Goal: Information Seeking & Learning: Learn about a topic

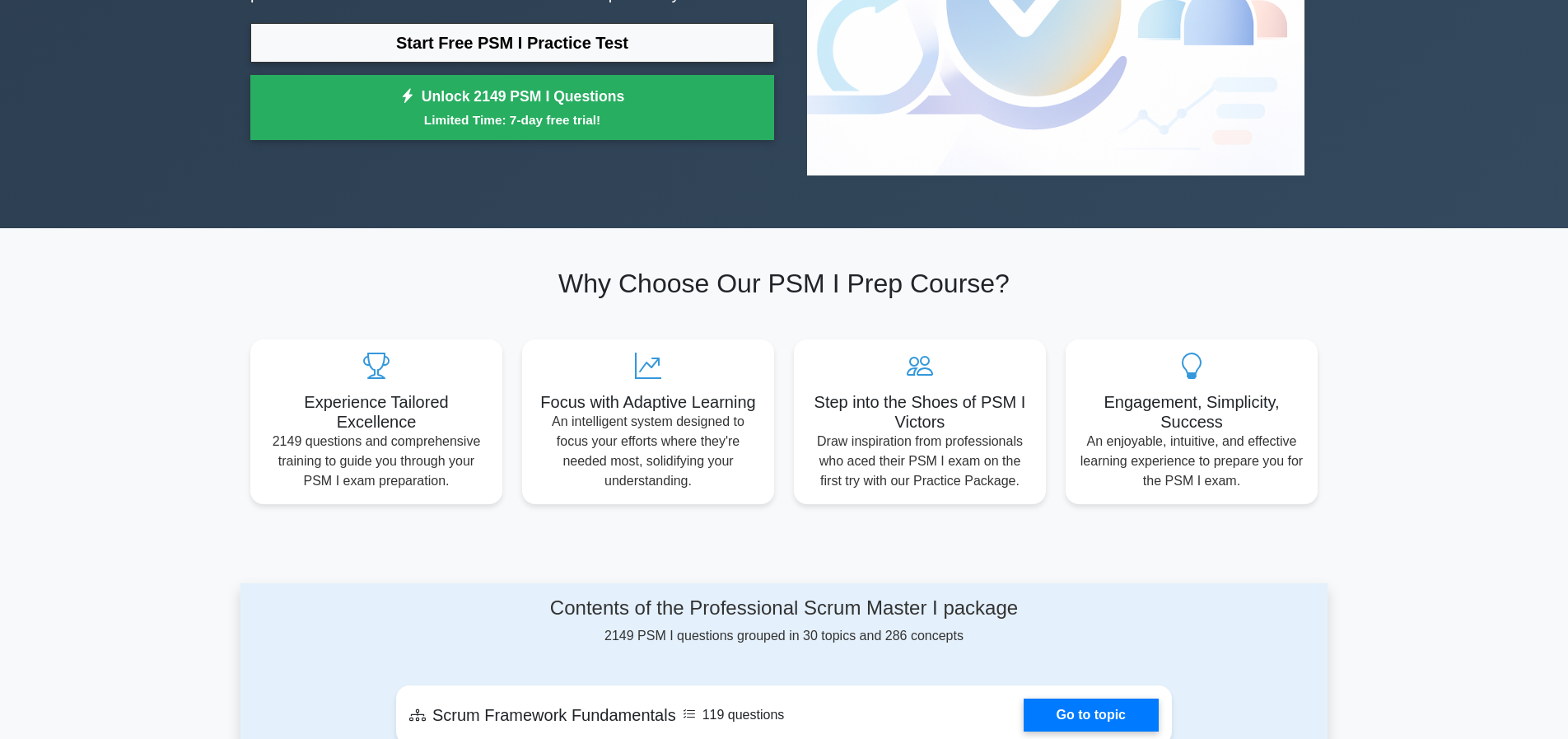
scroll to position [494, 0]
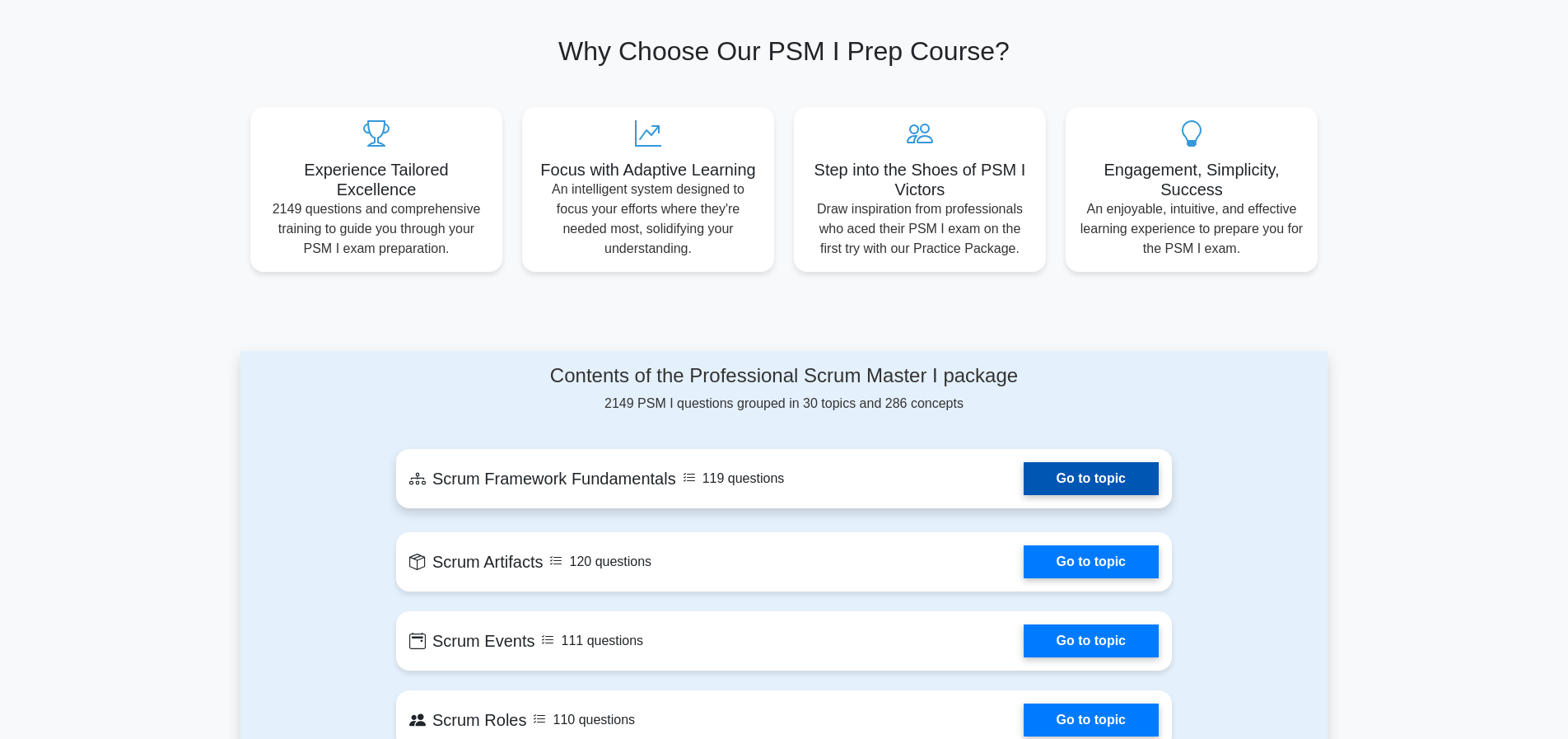
click at [1073, 462] on link "Go to topic" at bounding box center [1091, 478] width 135 height 33
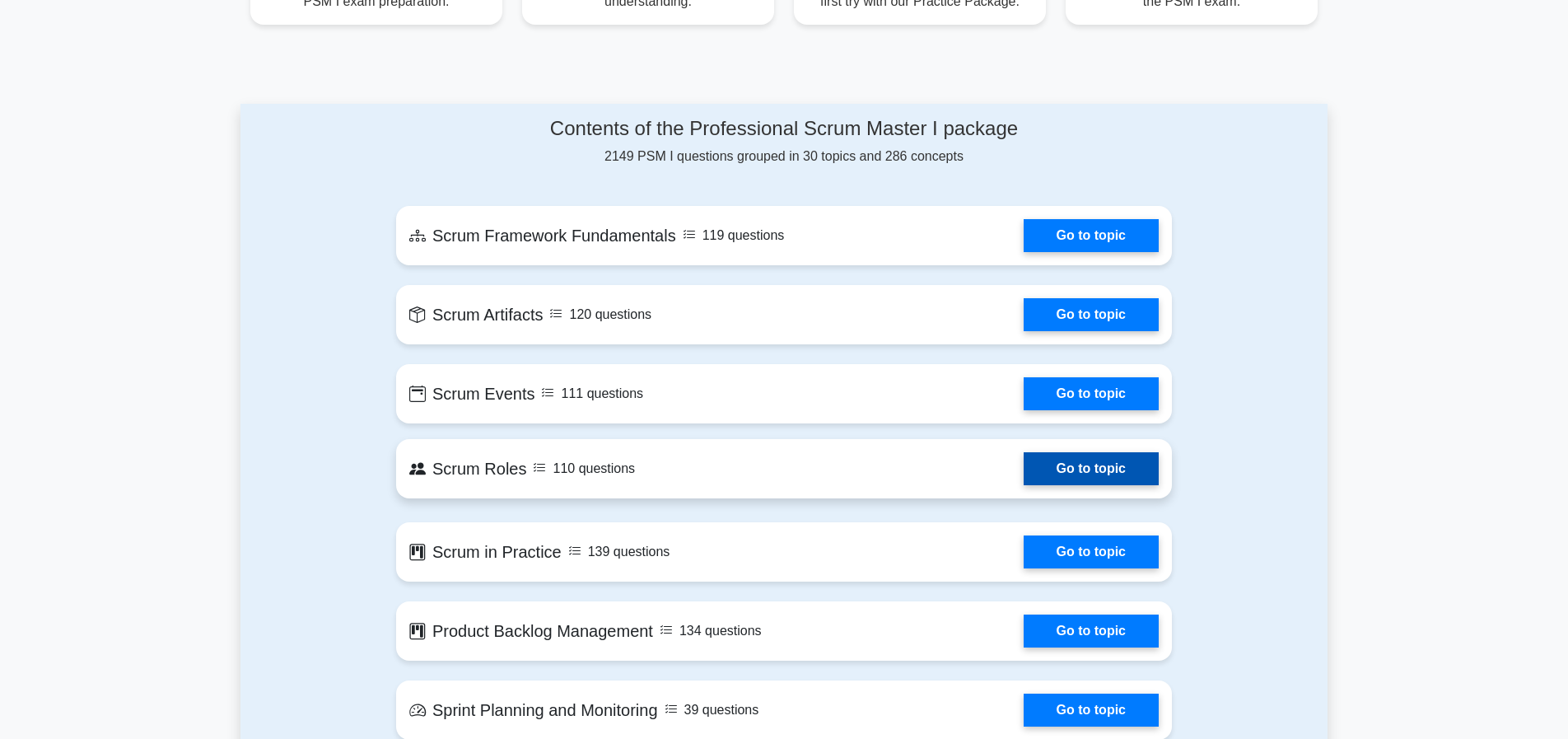
scroll to position [906, 0]
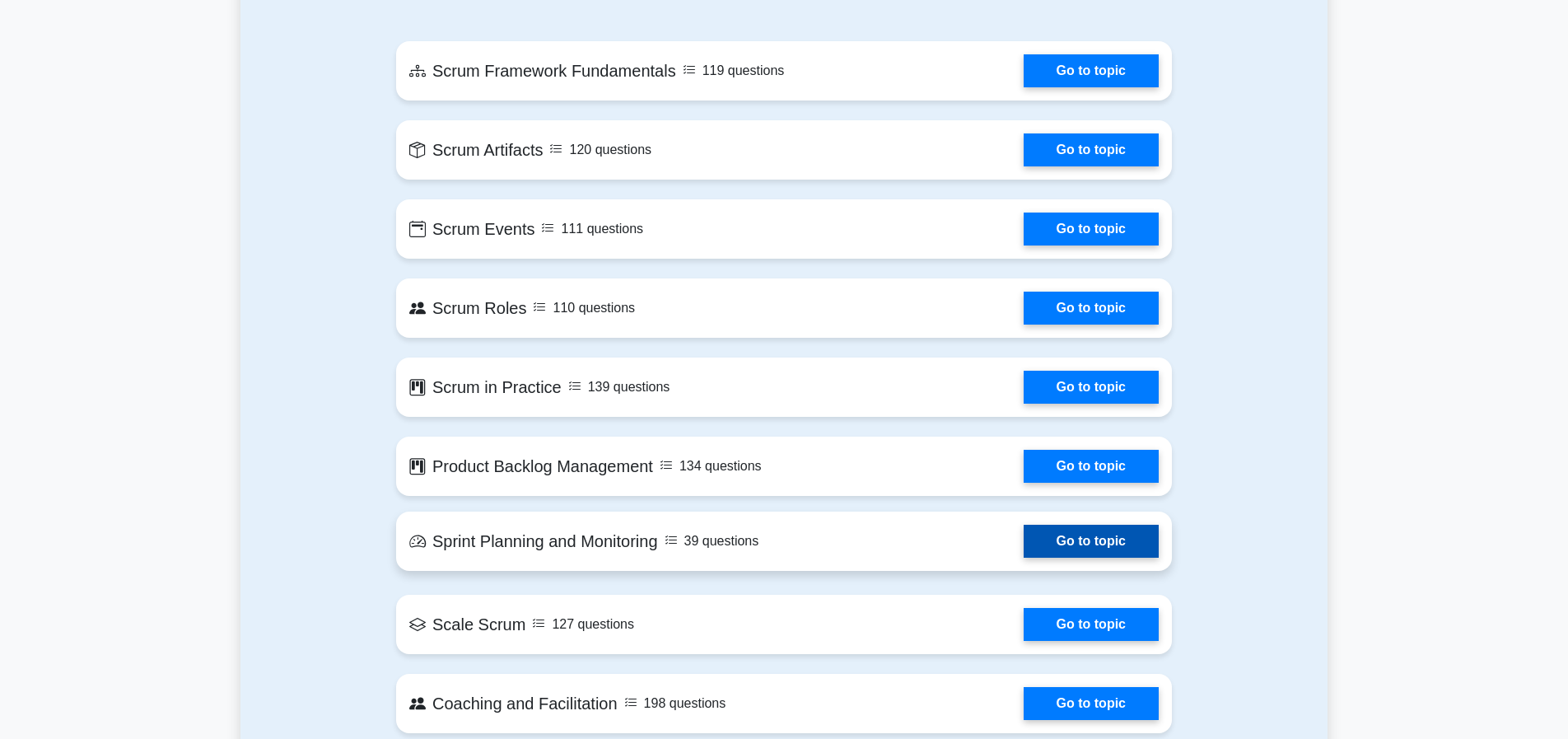
click at [1112, 525] on link "Go to topic" at bounding box center [1091, 541] width 135 height 33
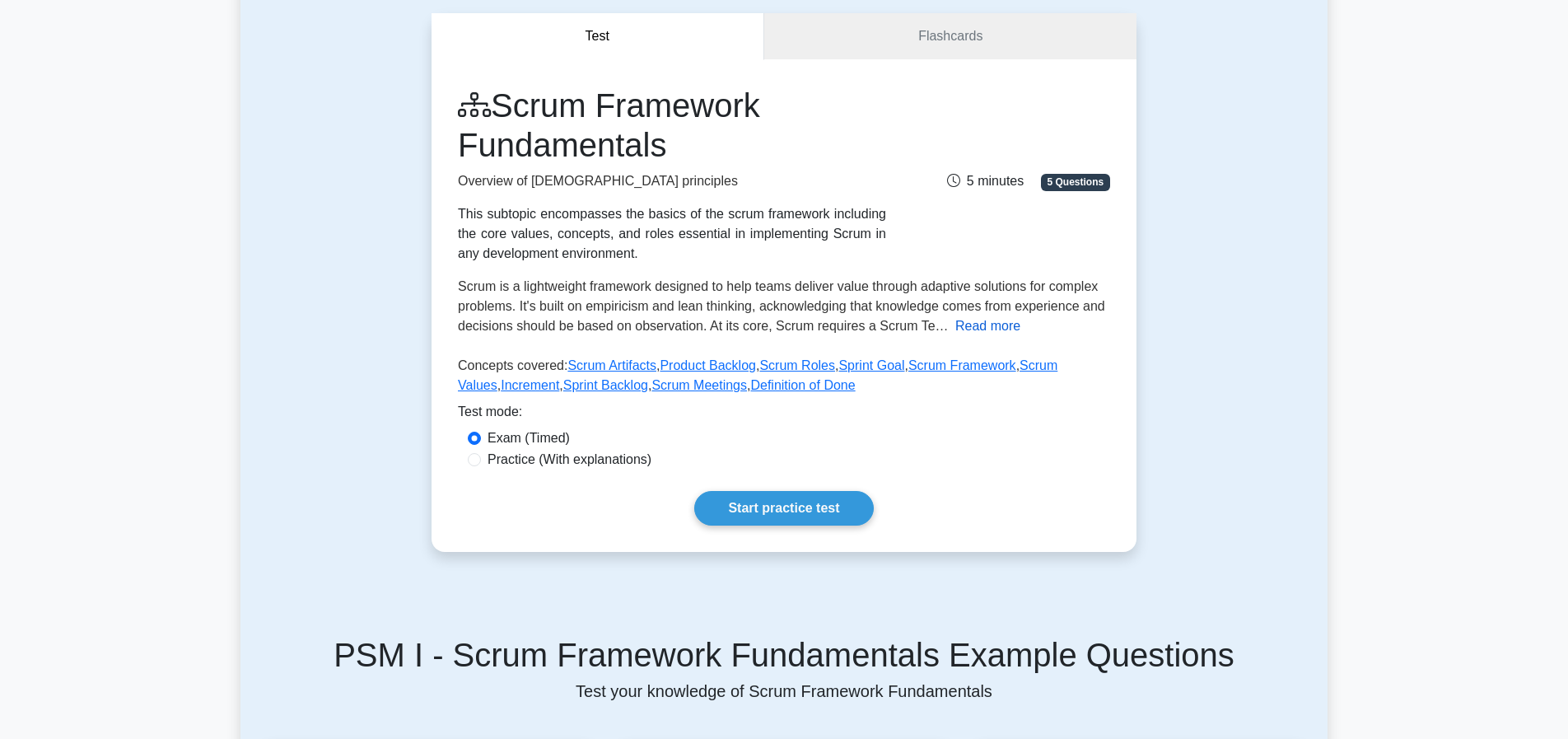
scroll to position [247, 0]
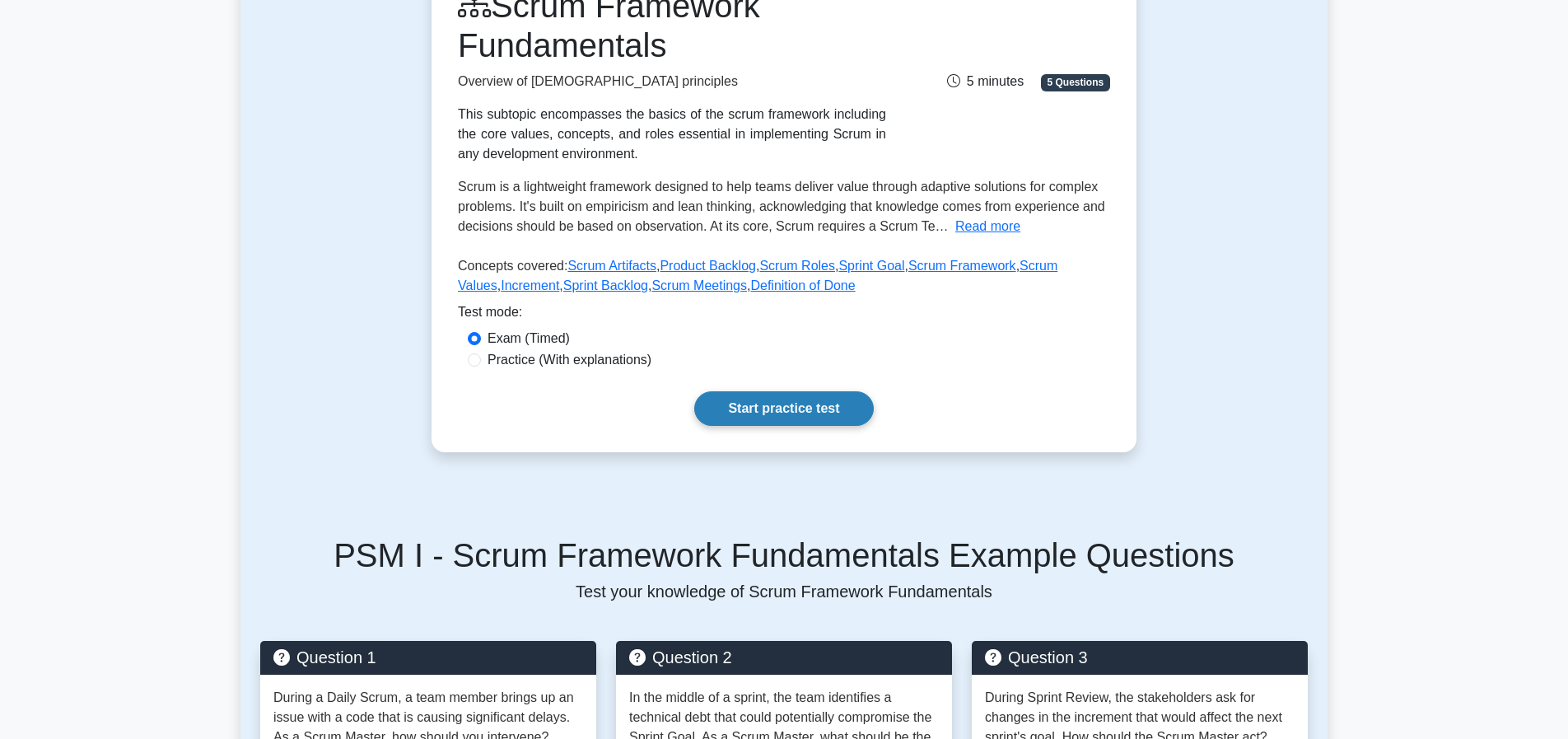
click at [817, 405] on link "Start practice test" at bounding box center [783, 409] width 179 height 35
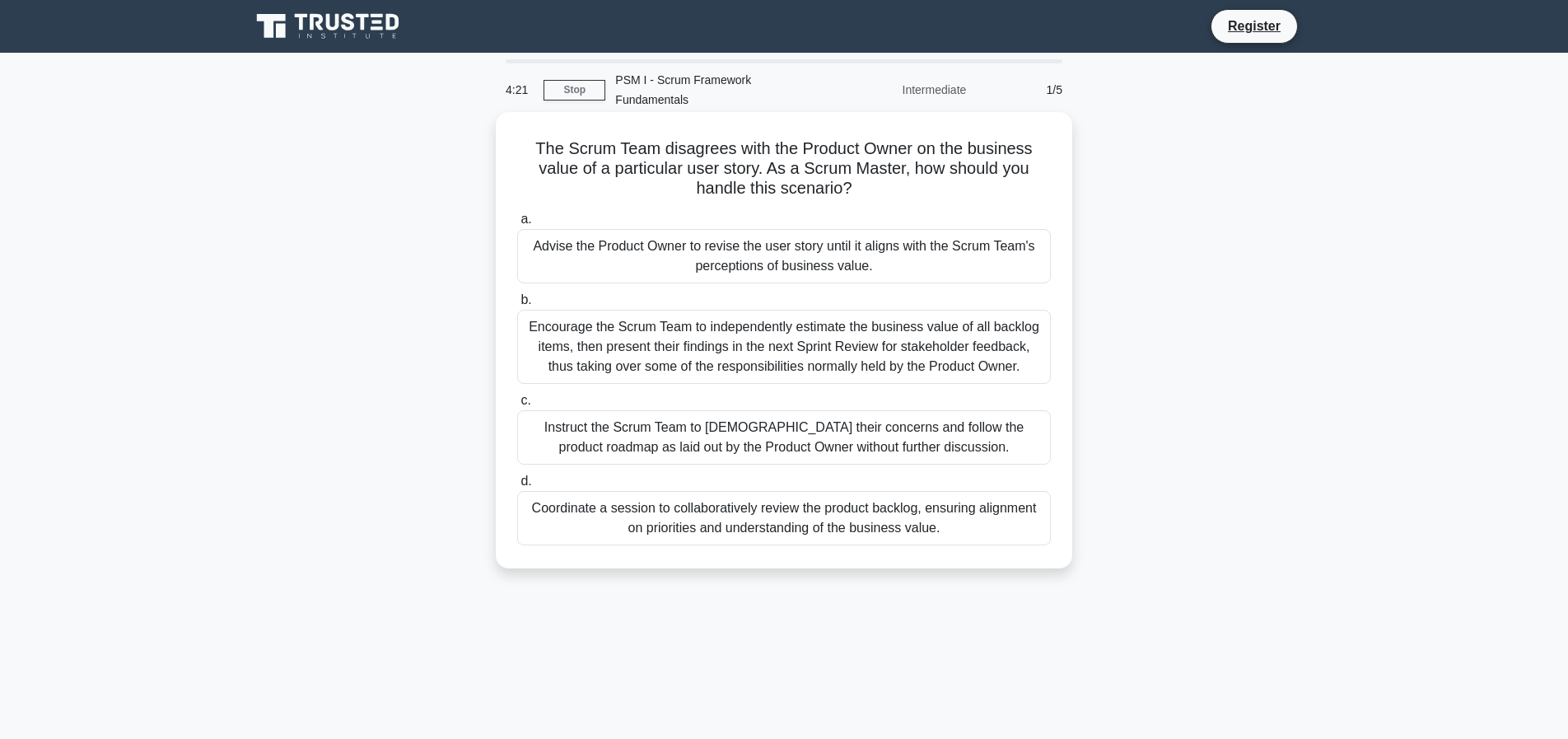
click at [937, 334] on div "Encourage the Scrum Team to independently estimate the business value of all ba…" at bounding box center [783, 347] width 533 height 74
click at [517, 306] on input "b. Encourage the Scrum Team to independently estimate the business value of all…" at bounding box center [517, 300] width 0 height 11
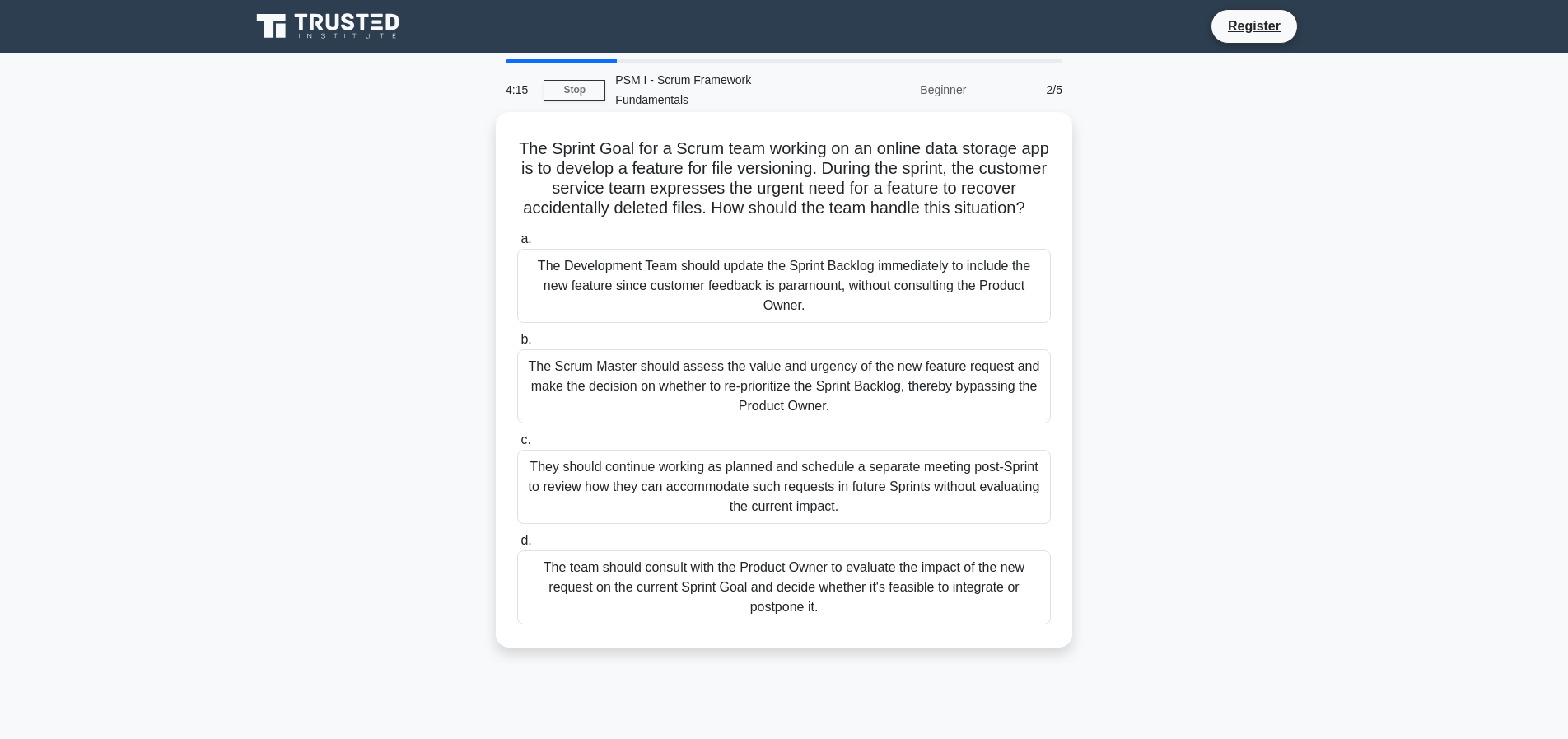
click at [730, 398] on div "The Scrum Master should assess the value and urgency of the new feature request…" at bounding box center [783, 387] width 533 height 74
click at [517, 346] on input "b. The Scrum Master should assess the value and urgency of the new feature requ…" at bounding box center [517, 340] width 0 height 11
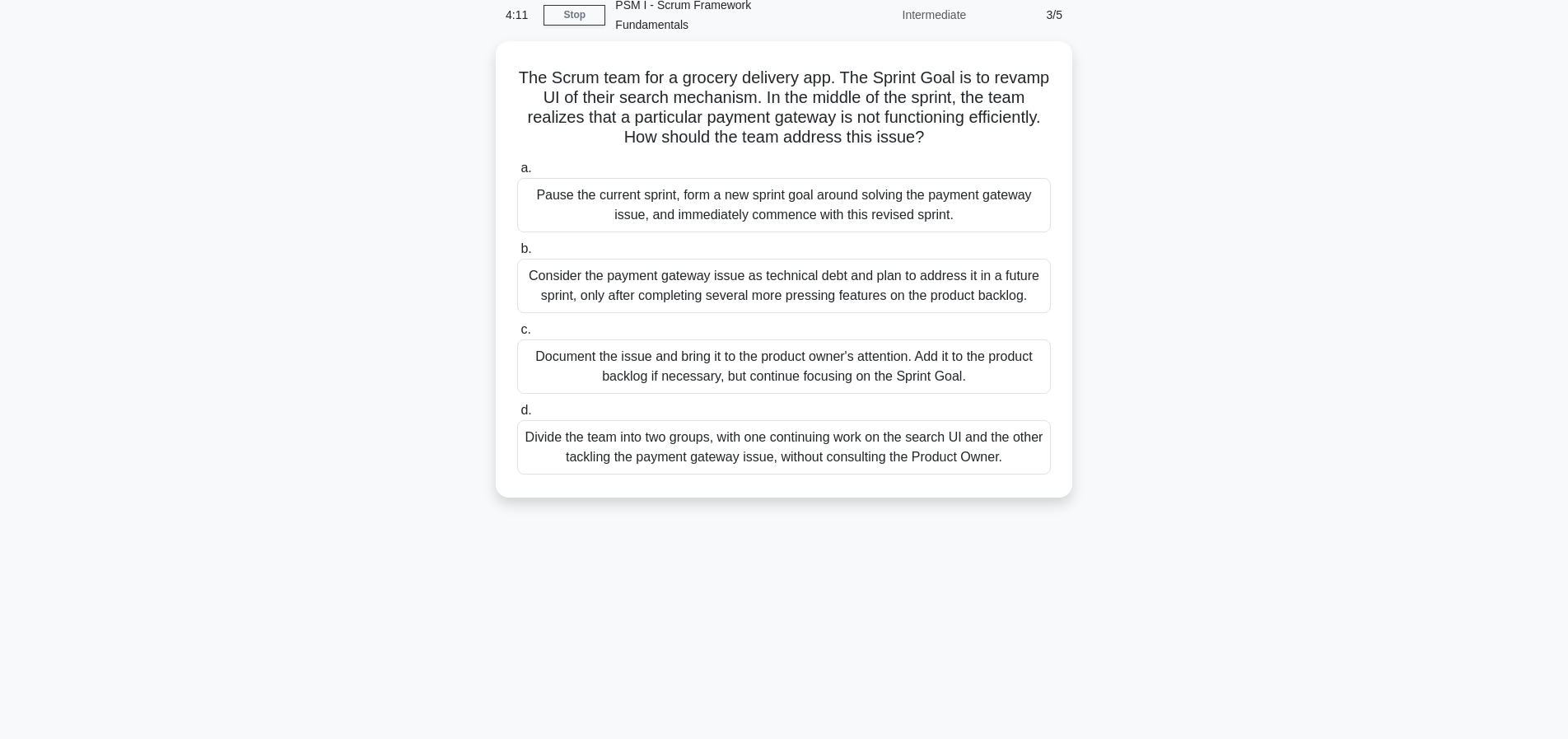
scroll to position [151, 0]
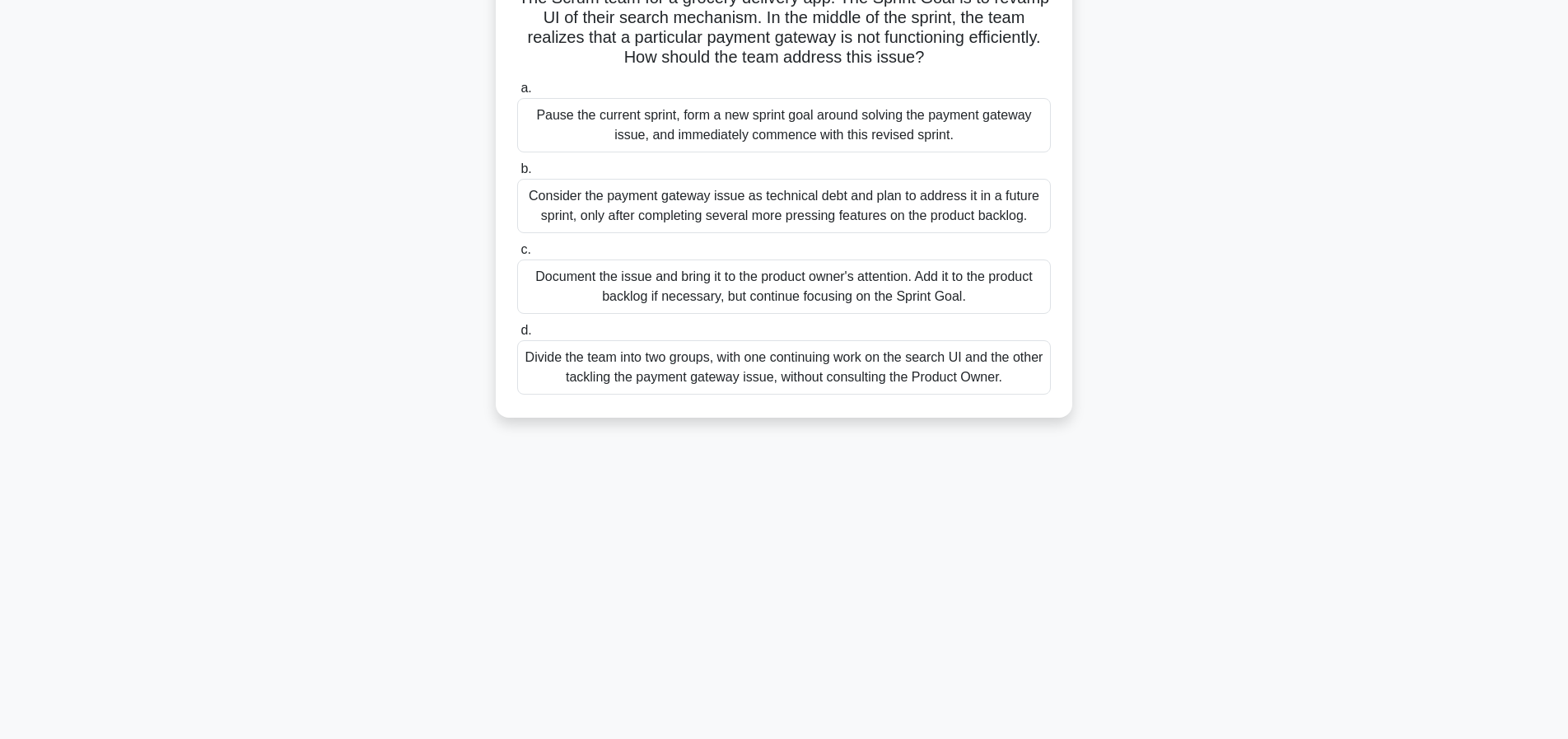
click at [541, 361] on div "Divide the team into two groups, with one continuing work on the search UI and …" at bounding box center [783, 368] width 533 height 54
click at [517, 337] on input "d. Divide the team into two groups, with one continuing work on the search UI a…" at bounding box center [517, 331] width 0 height 11
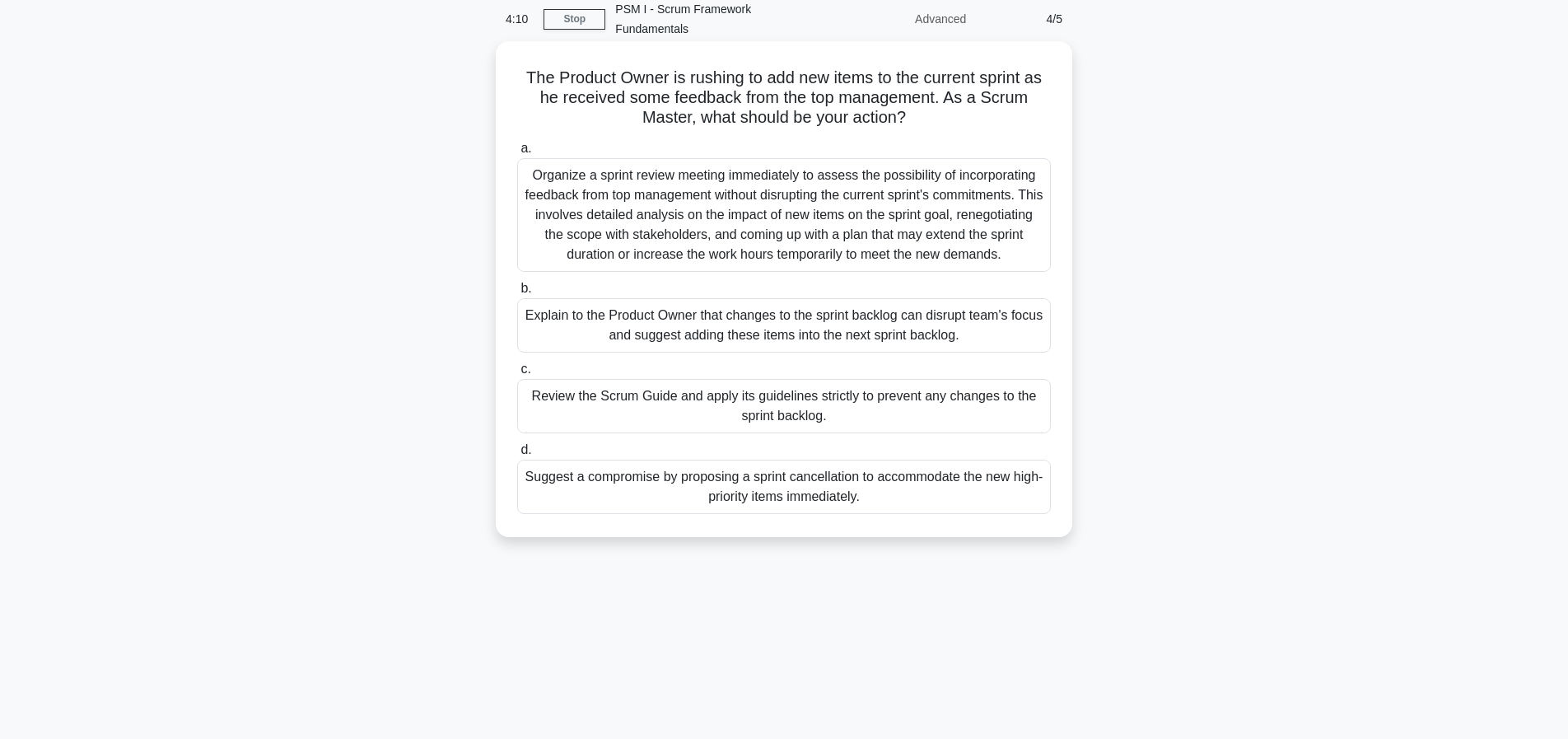
scroll to position [0, 0]
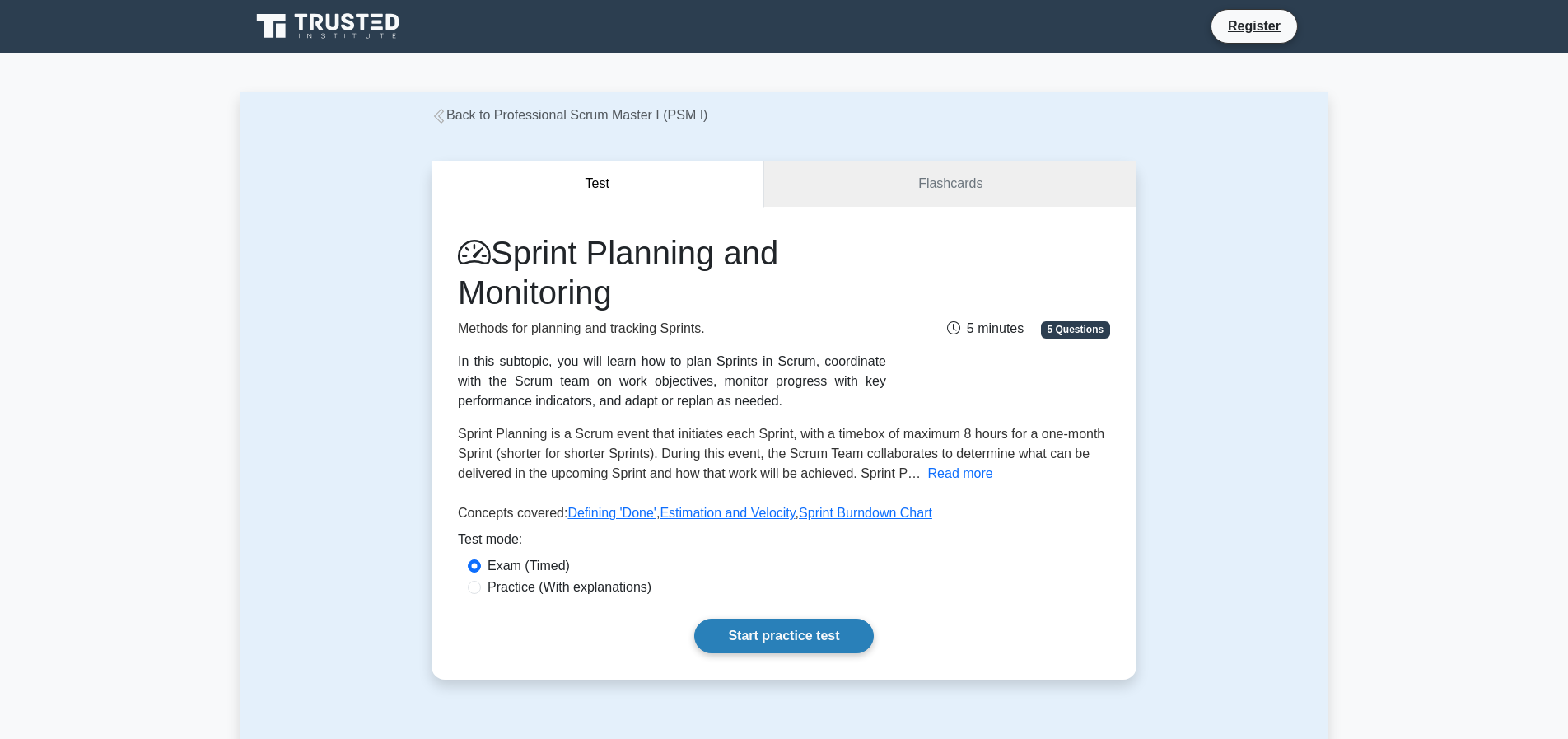
click at [770, 632] on link "Start practice test" at bounding box center [783, 636] width 179 height 35
